Goal: Task Accomplishment & Management: Use online tool/utility

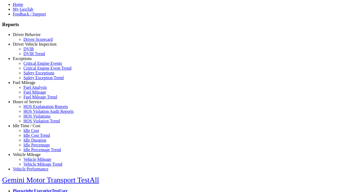
click at [31, 104] on link "Hours of Service" at bounding box center [27, 101] width 29 height 5
click at [35, 109] on link "HOS Explanation Reports" at bounding box center [45, 106] width 44 height 5
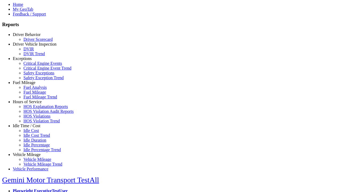
type input "**********"
type input "*********"
